Goal: Task Accomplishment & Management: Manage account settings

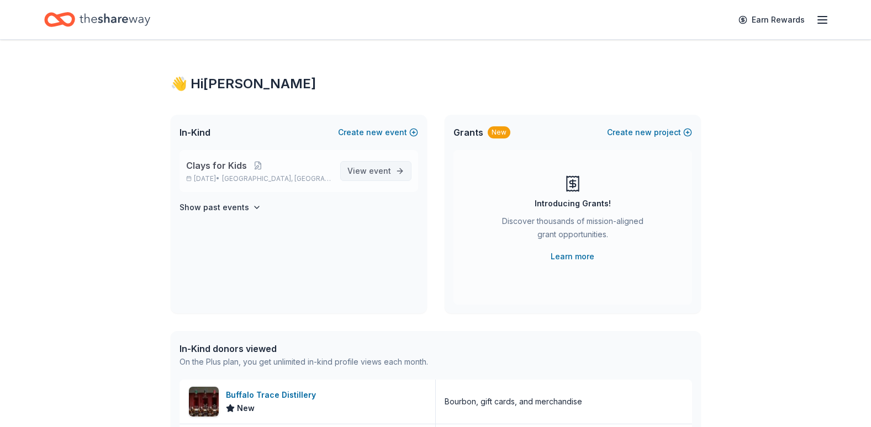
click at [373, 175] on span "event" at bounding box center [380, 170] width 22 height 9
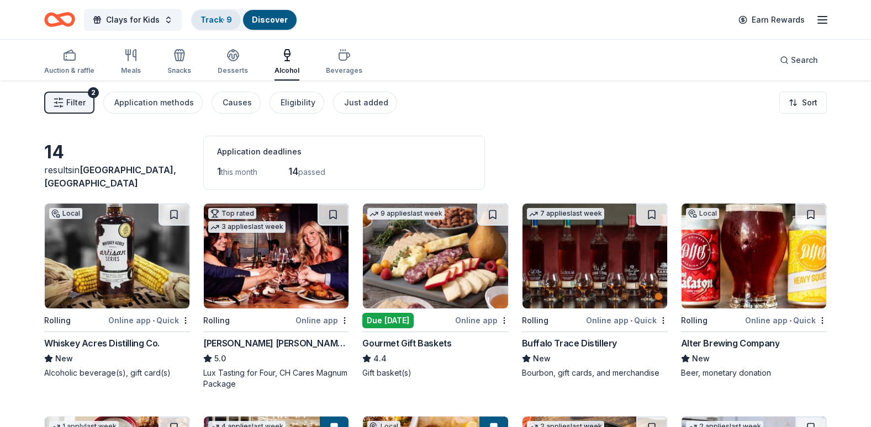
click at [213, 12] on div "Track · 9" at bounding box center [216, 20] width 49 height 20
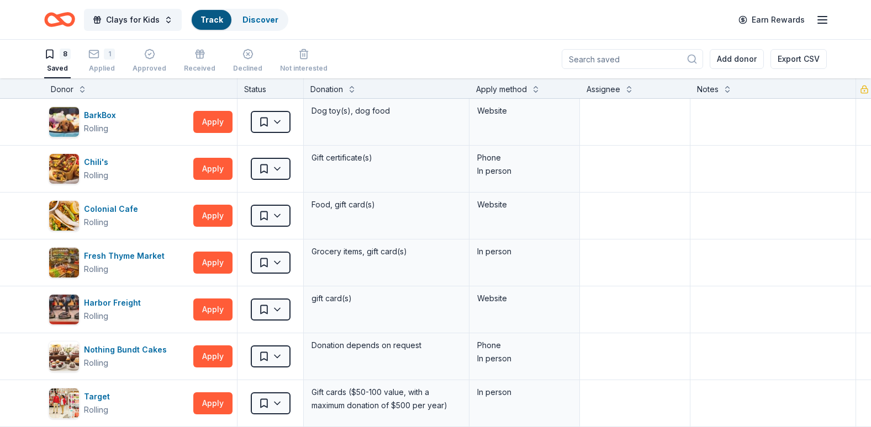
scroll to position [1, 0]
click at [145, 55] on icon "button" at bounding box center [149, 53] width 9 height 9
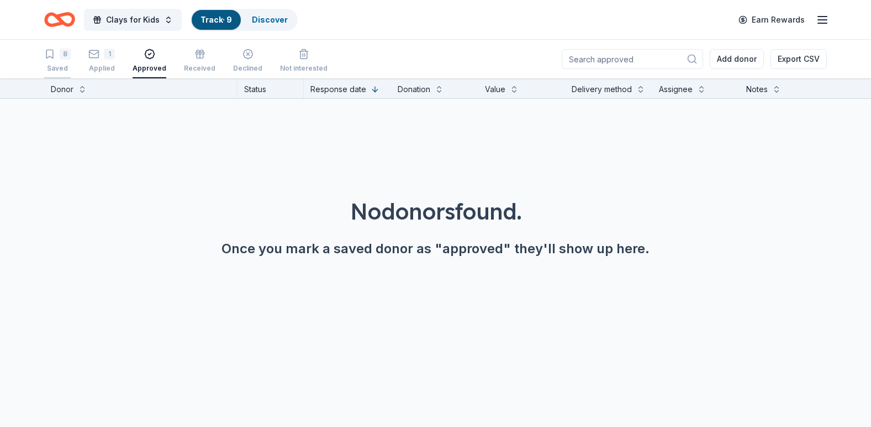
click at [51, 56] on icon "button" at bounding box center [49, 54] width 11 height 11
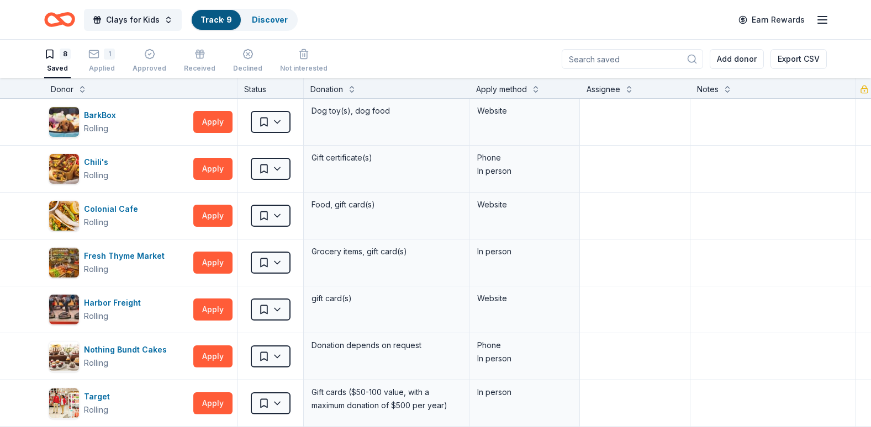
click at [828, 22] on icon "button" at bounding box center [821, 19] width 13 height 13
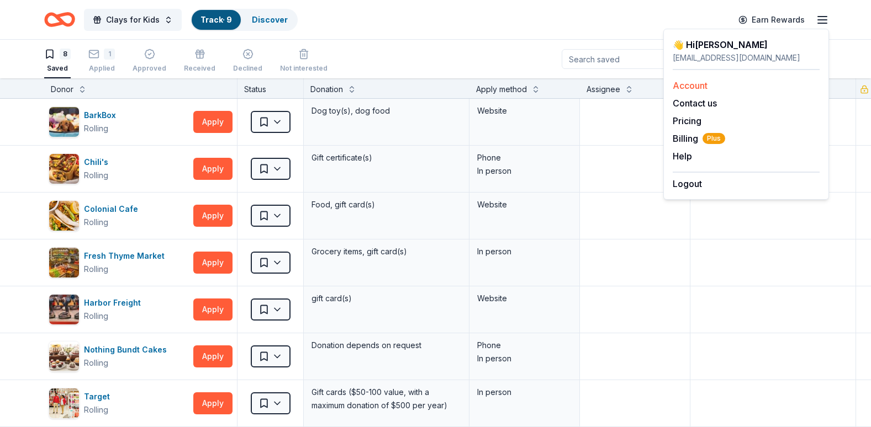
click at [728, 83] on div "Account" at bounding box center [745, 85] width 147 height 13
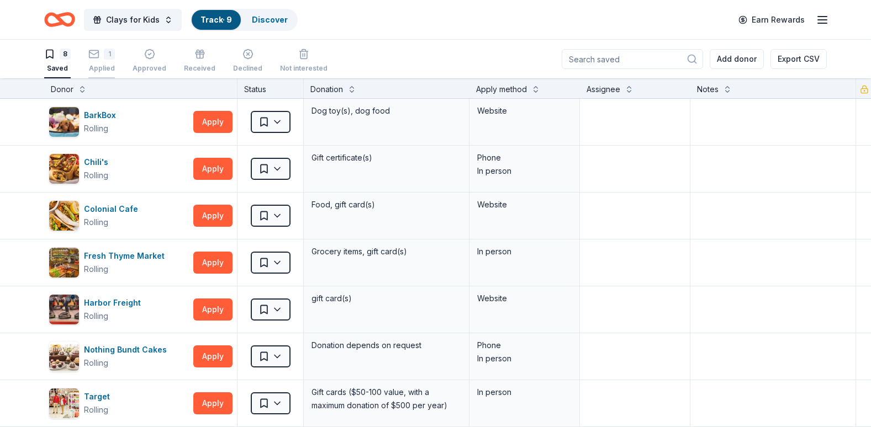
click at [107, 63] on div "1 Applied" at bounding box center [101, 61] width 27 height 24
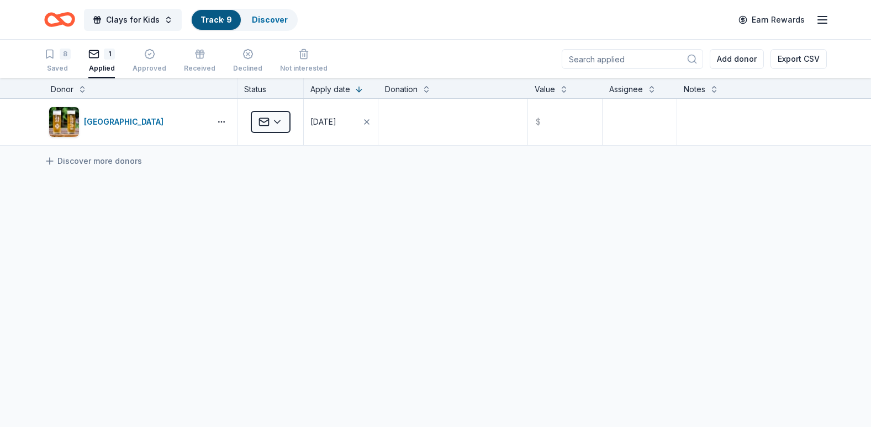
click at [821, 19] on icon "button" at bounding box center [821, 19] width 13 height 13
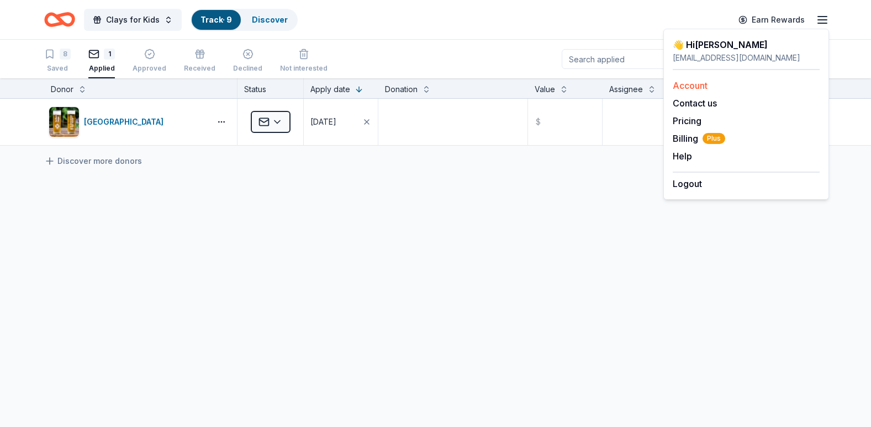
click at [708, 87] on div "Account" at bounding box center [745, 85] width 147 height 13
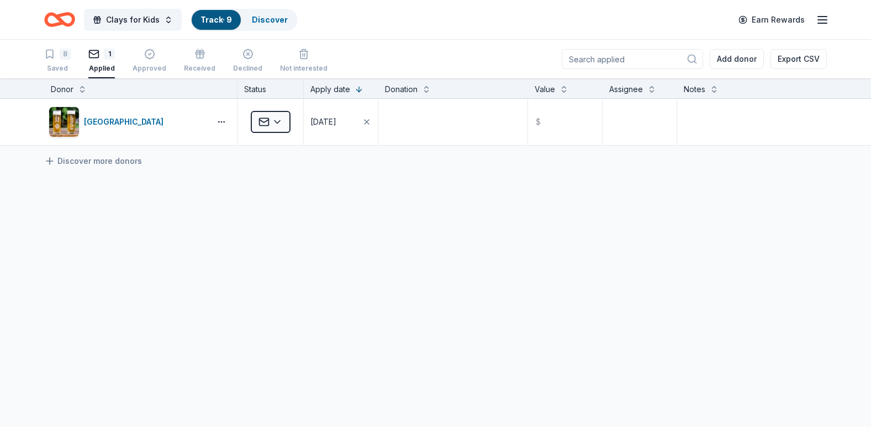
click at [817, 23] on icon "button" at bounding box center [821, 19] width 13 height 13
